Goal: Find specific page/section: Find specific page/section

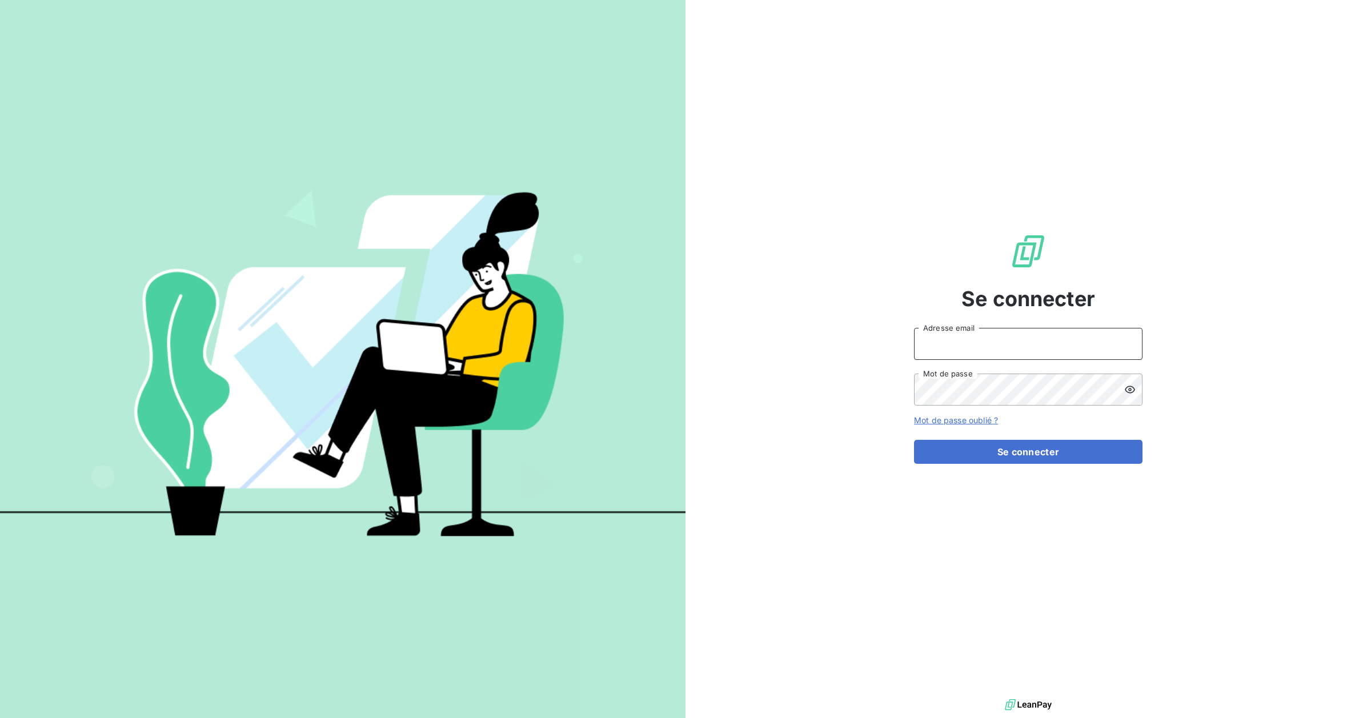
click at [972, 343] on input "Adresse email" at bounding box center [1028, 344] width 229 height 32
click at [0, 718] on com-1password-button at bounding box center [0, 718] width 0 height 0
type input "[EMAIL_ADDRESS][DOMAIN_NAME]"
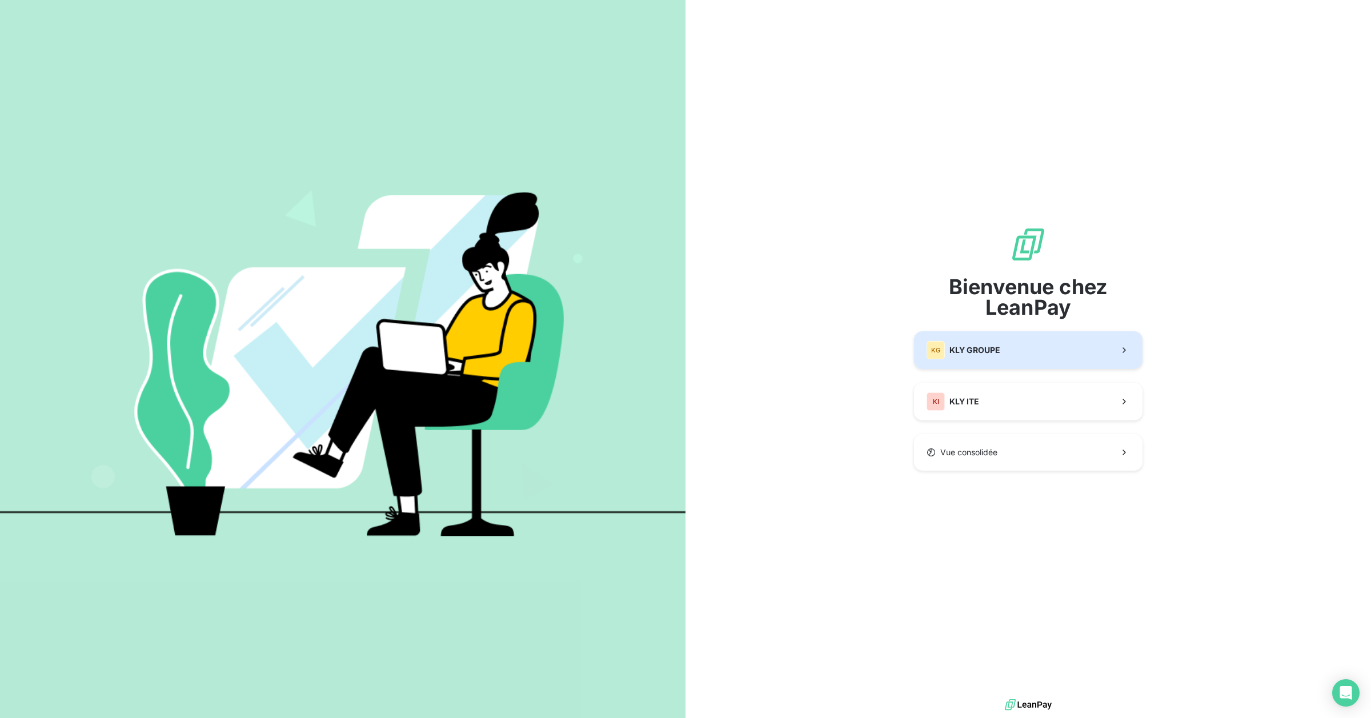
click at [984, 349] on span "KLY GROUPE" at bounding box center [975, 350] width 51 height 11
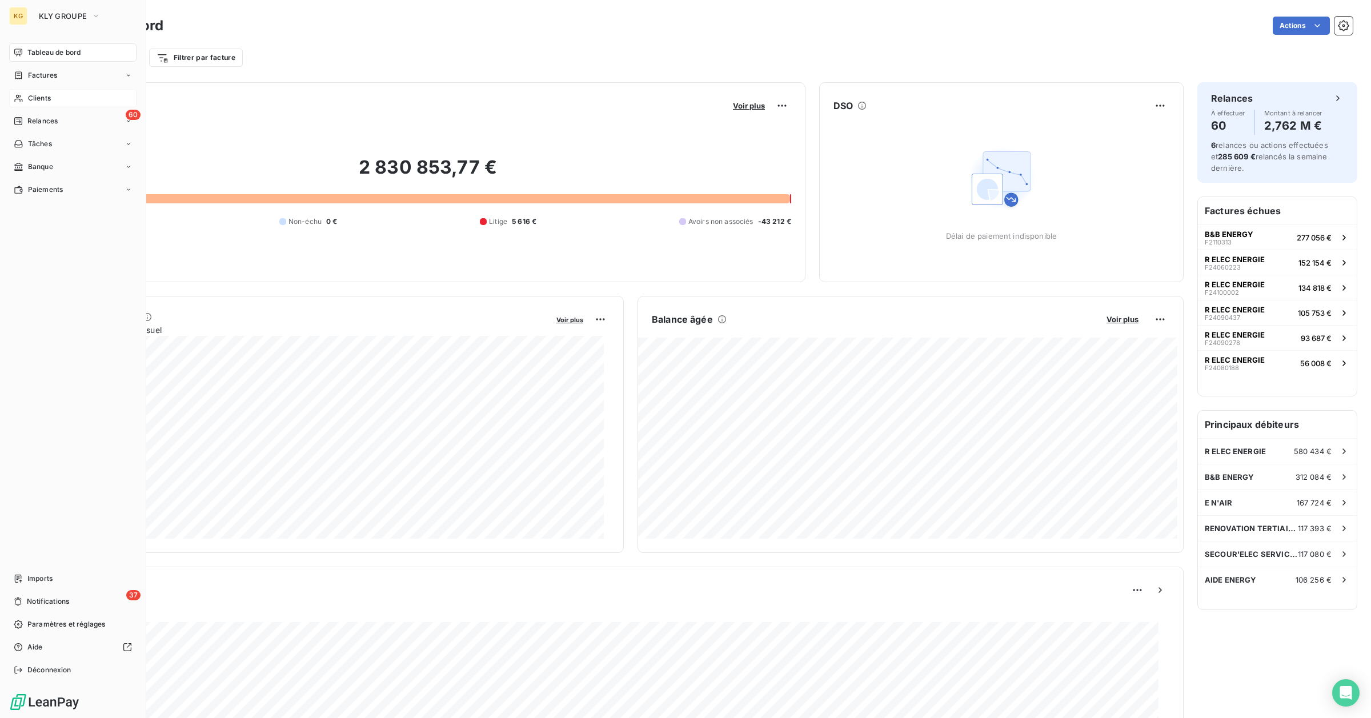
click at [51, 101] on div "Clients" at bounding box center [72, 98] width 127 height 18
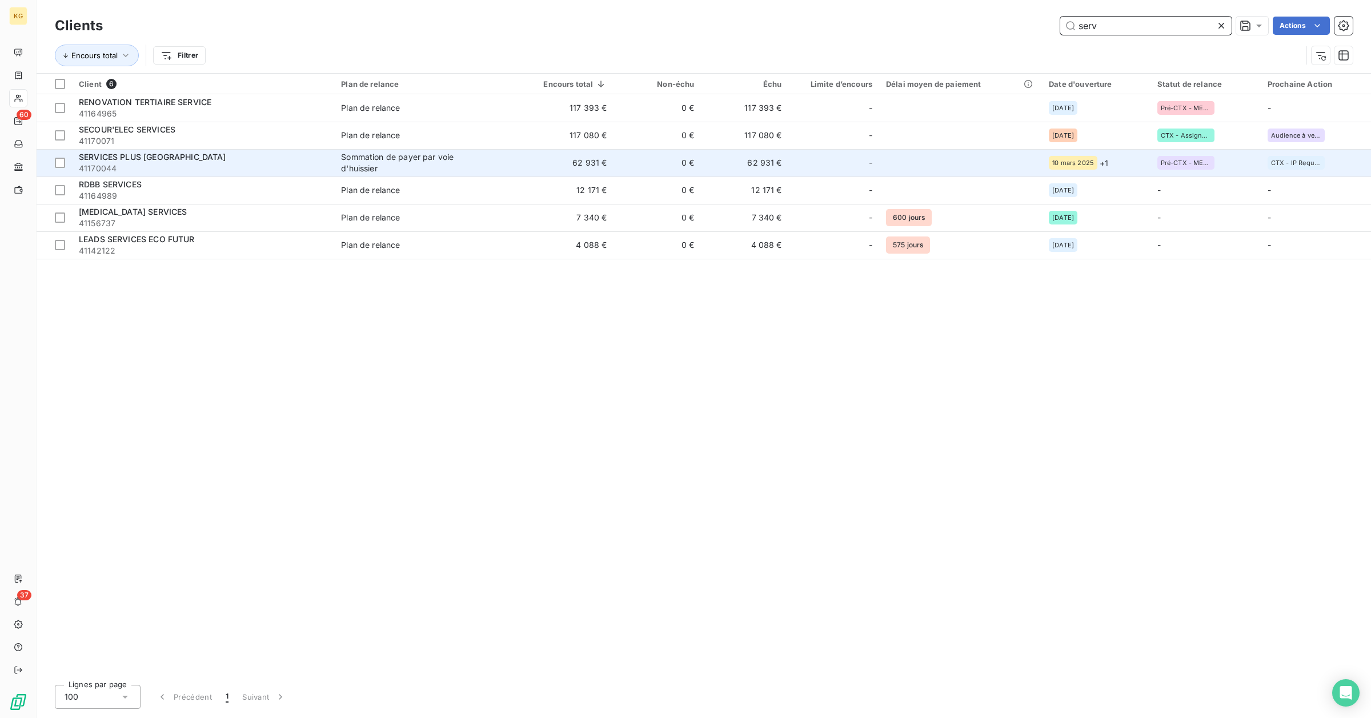
type input "serv"
click at [347, 163] on div "Sommation de payer par voie d'huissier" at bounding box center [412, 162] width 143 height 23
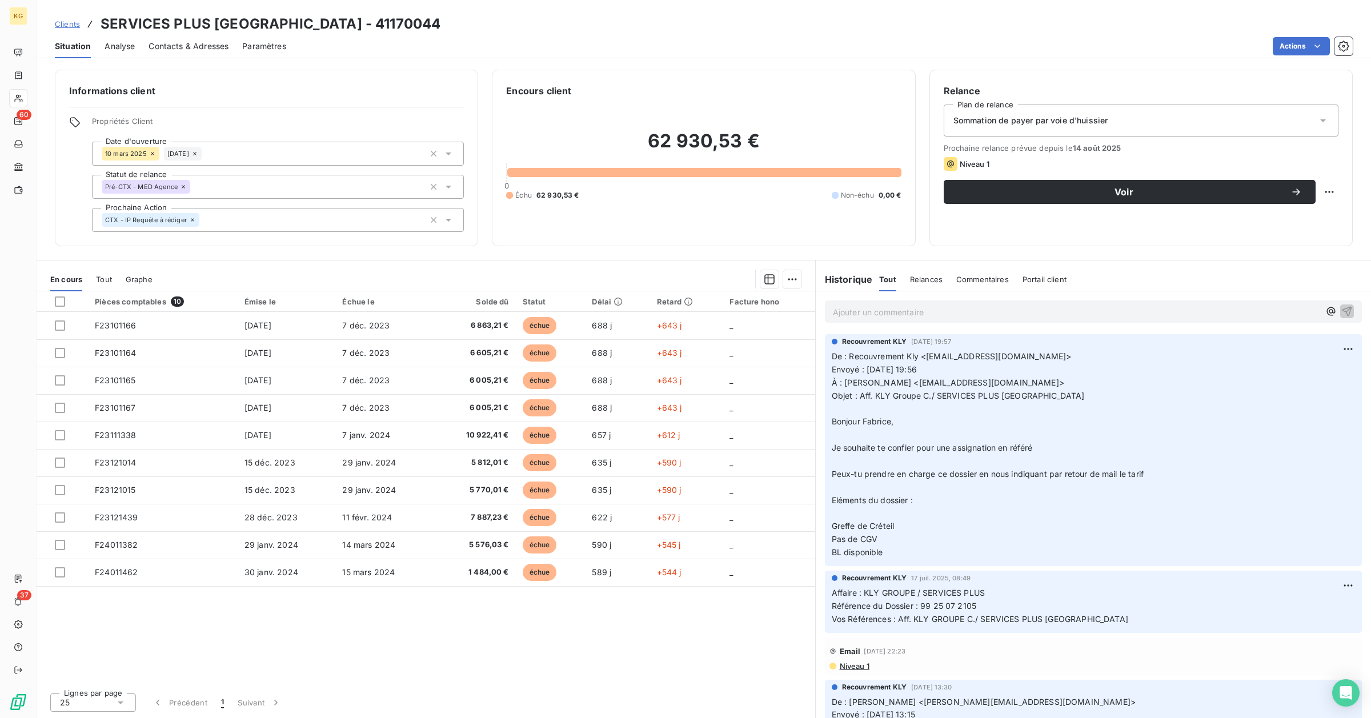
click at [878, 307] on p "Ajouter un commentaire ﻿" at bounding box center [1076, 312] width 487 height 14
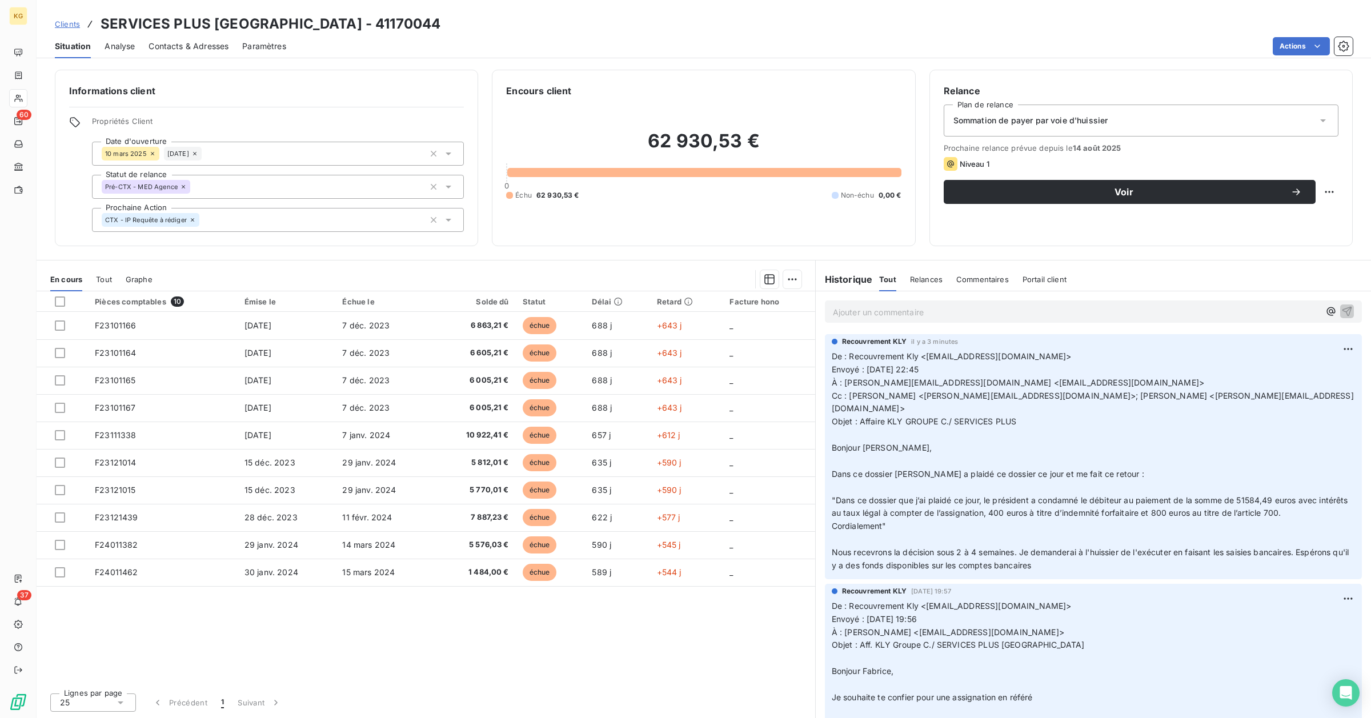
click at [69, 27] on span "Clients" at bounding box center [67, 23] width 25 height 9
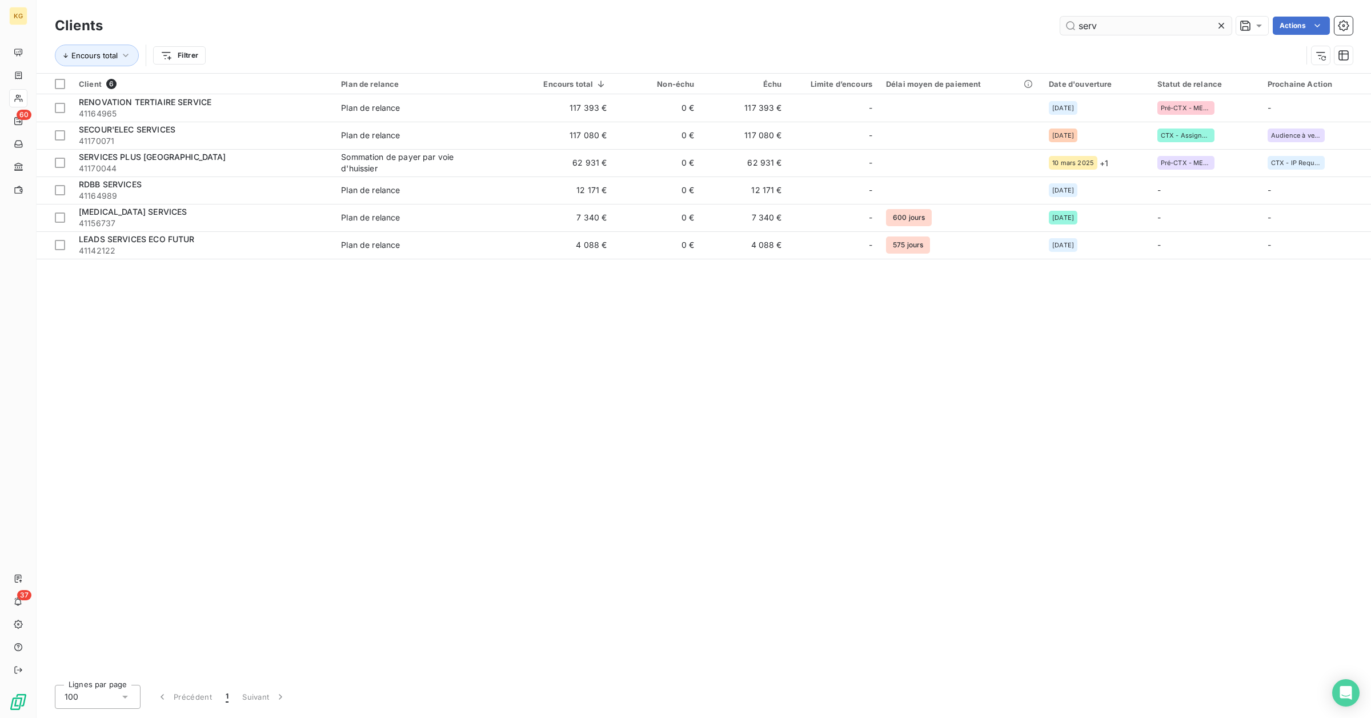
click at [1151, 29] on input "serv" at bounding box center [1145, 26] width 171 height 18
click at [1151, 27] on input "serv" at bounding box center [1145, 26] width 171 height 18
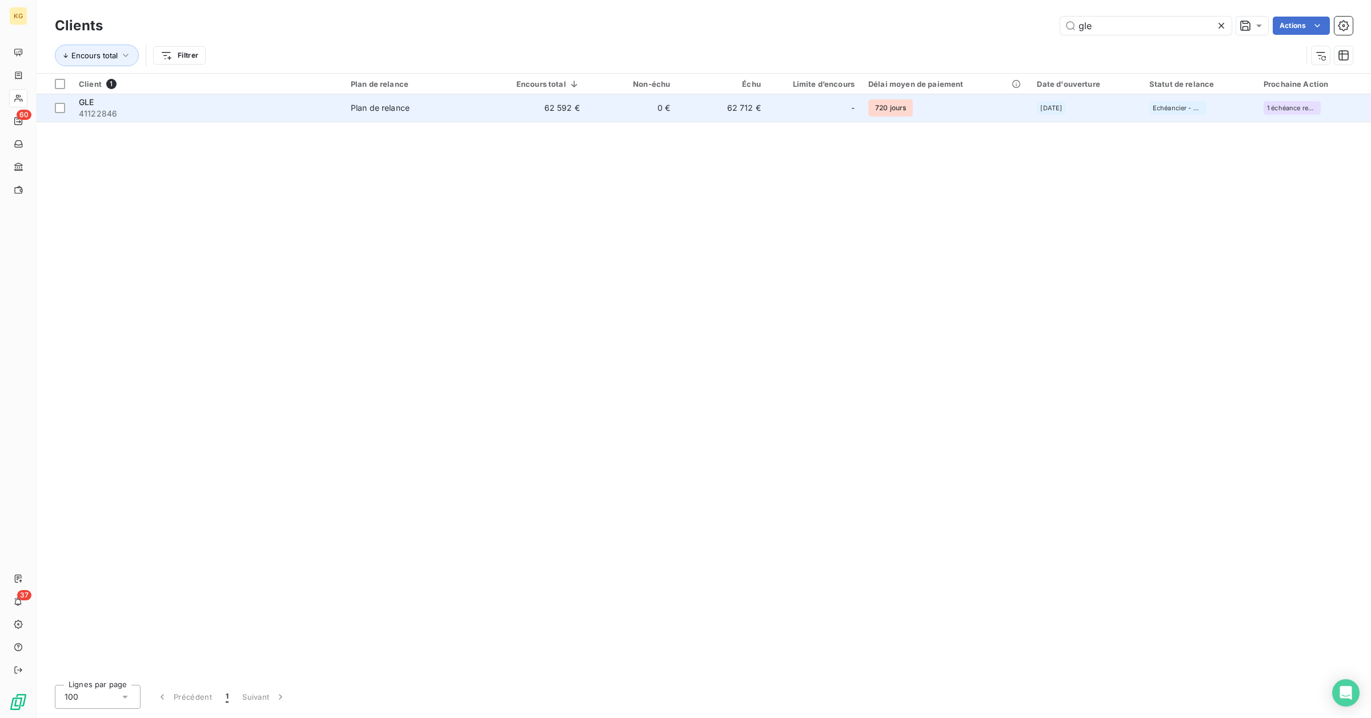
type input "gle"
click at [813, 111] on div "-" at bounding box center [815, 108] width 80 height 18
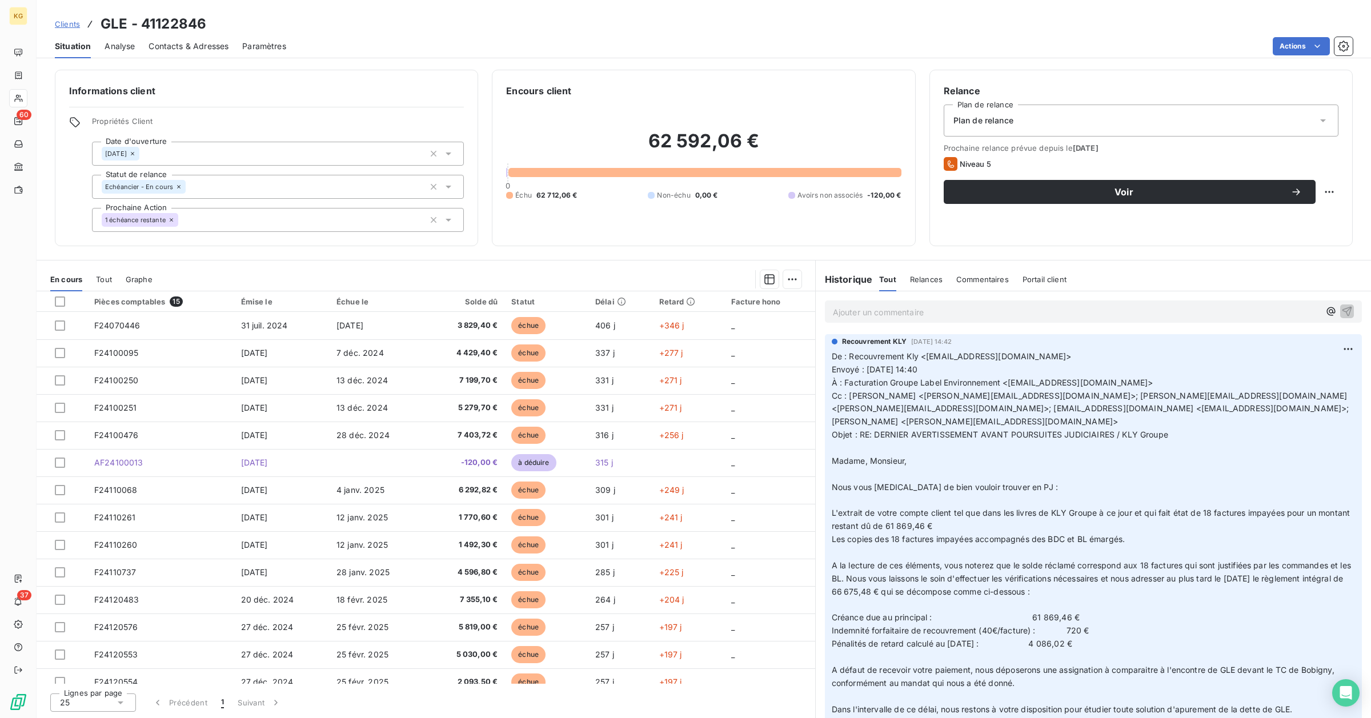
drag, startPoint x: 1106, startPoint y: 638, endPoint x: 832, endPoint y: 610, distance: 275.0
click at [832, 610] on p "De : Recouvrement Kly <[EMAIL_ADDRESS][DOMAIN_NAME]> Envoyé : [DATE] 14:40 À : …" at bounding box center [1093, 565] width 523 height 431
copy p "Créance due au principal :                         61 869,46 € Indemnité forfai…"
click at [987, 314] on p "Ajouter un commentaire ﻿" at bounding box center [1076, 312] width 487 height 14
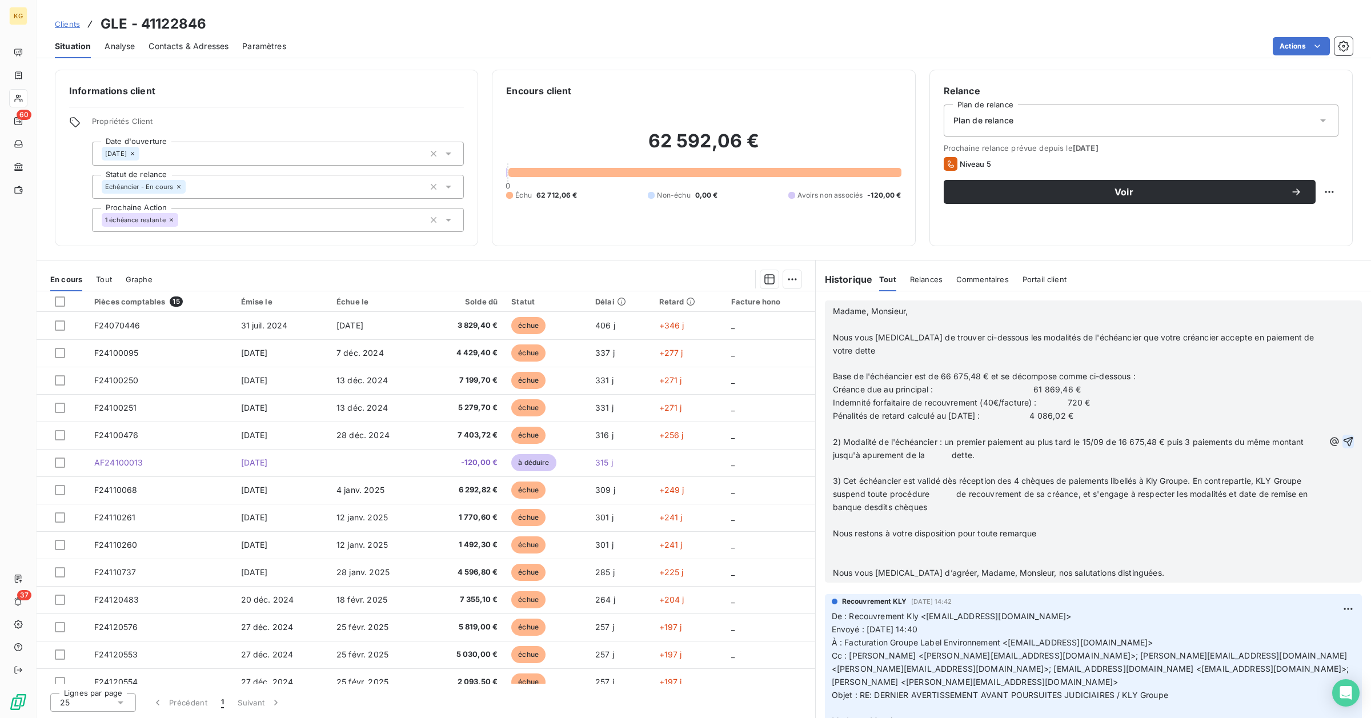
click at [1344, 443] on icon "button" at bounding box center [1349, 442] width 10 height 10
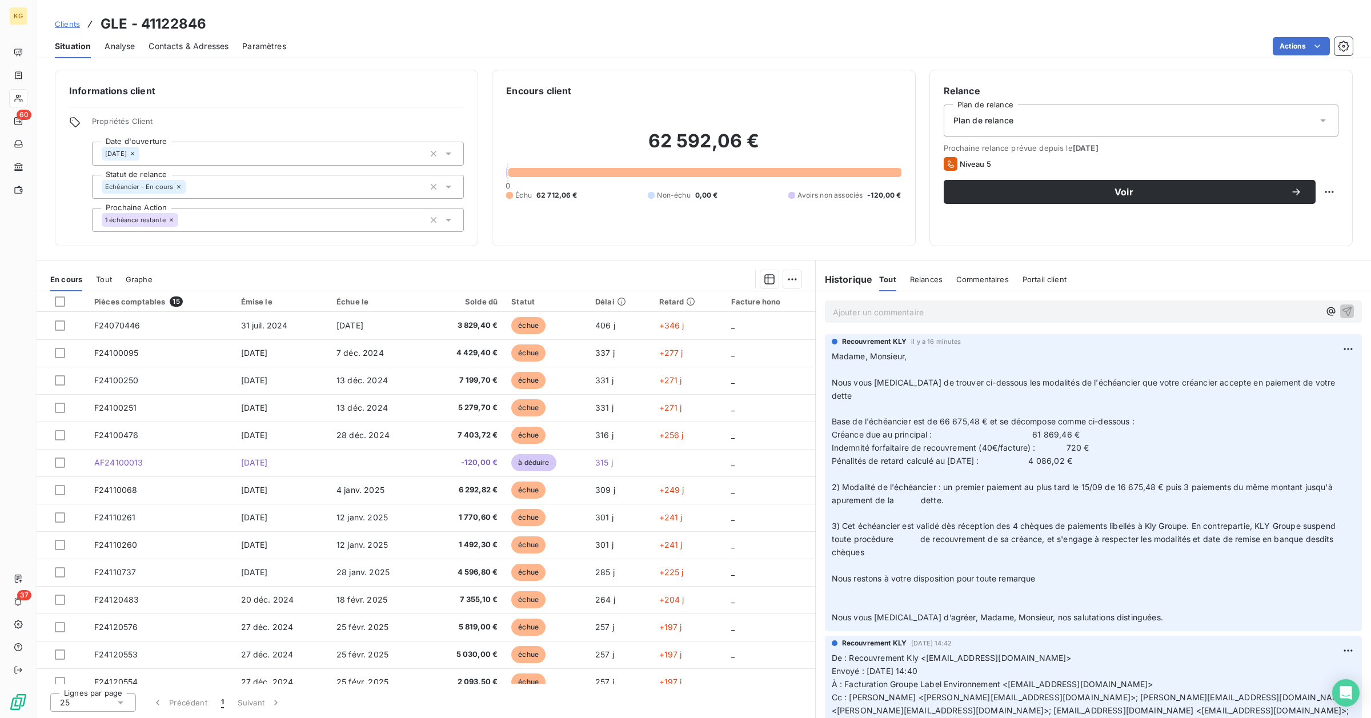
click at [74, 24] on span "Clients" at bounding box center [67, 23] width 25 height 9
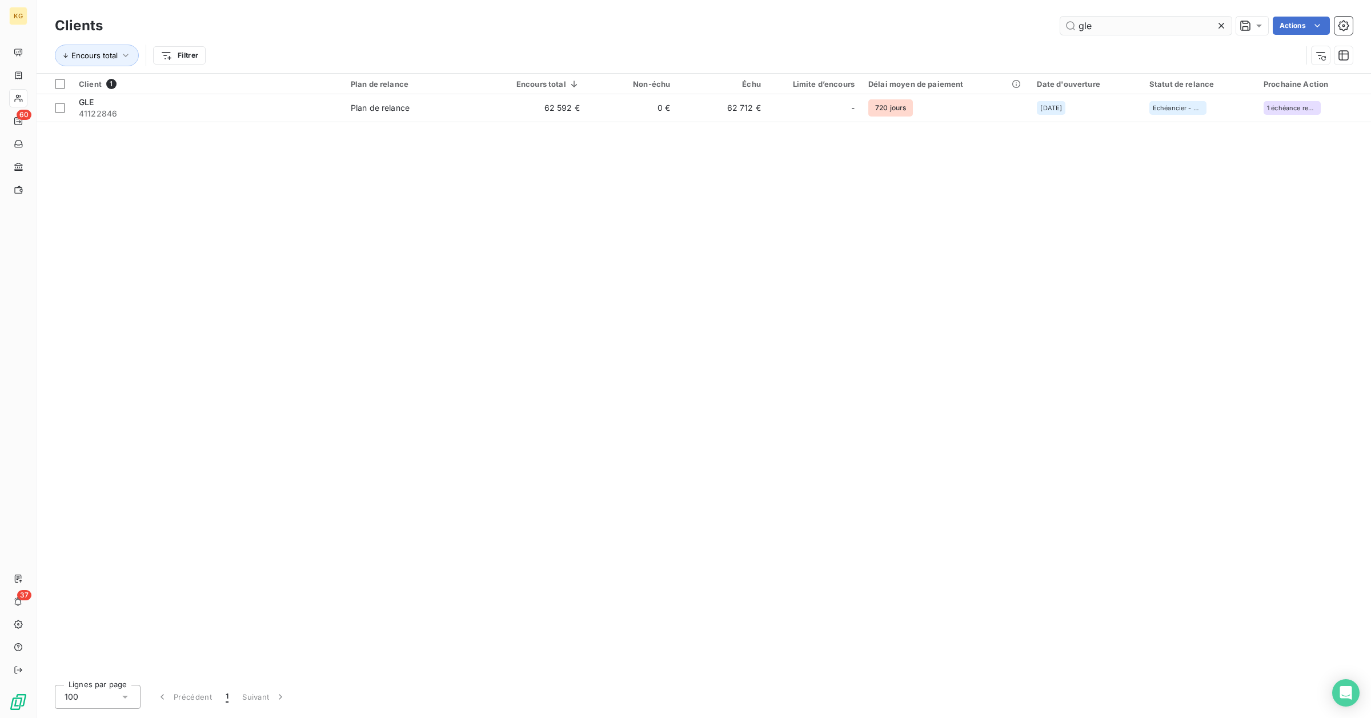
click at [1131, 22] on input "gle" at bounding box center [1145, 26] width 171 height 18
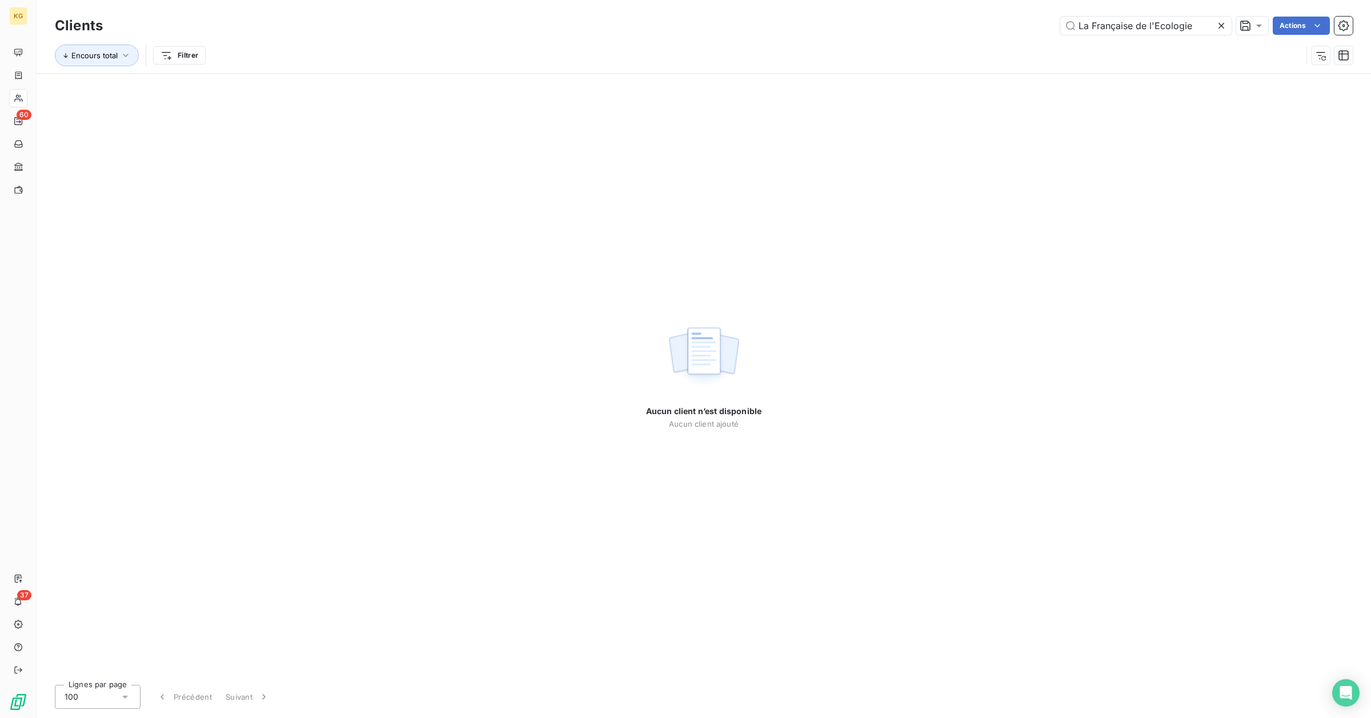
drag, startPoint x: 1134, startPoint y: 27, endPoint x: 1381, endPoint y: 30, distance: 246.8
click at [1371, 30] on html "KG 60 37 Clients La Française de l'Ecologie Actions Encours total Filtrer Aucun…" at bounding box center [685, 359] width 1371 height 718
type input "La Française"
